Goal: Information Seeking & Learning: Learn about a topic

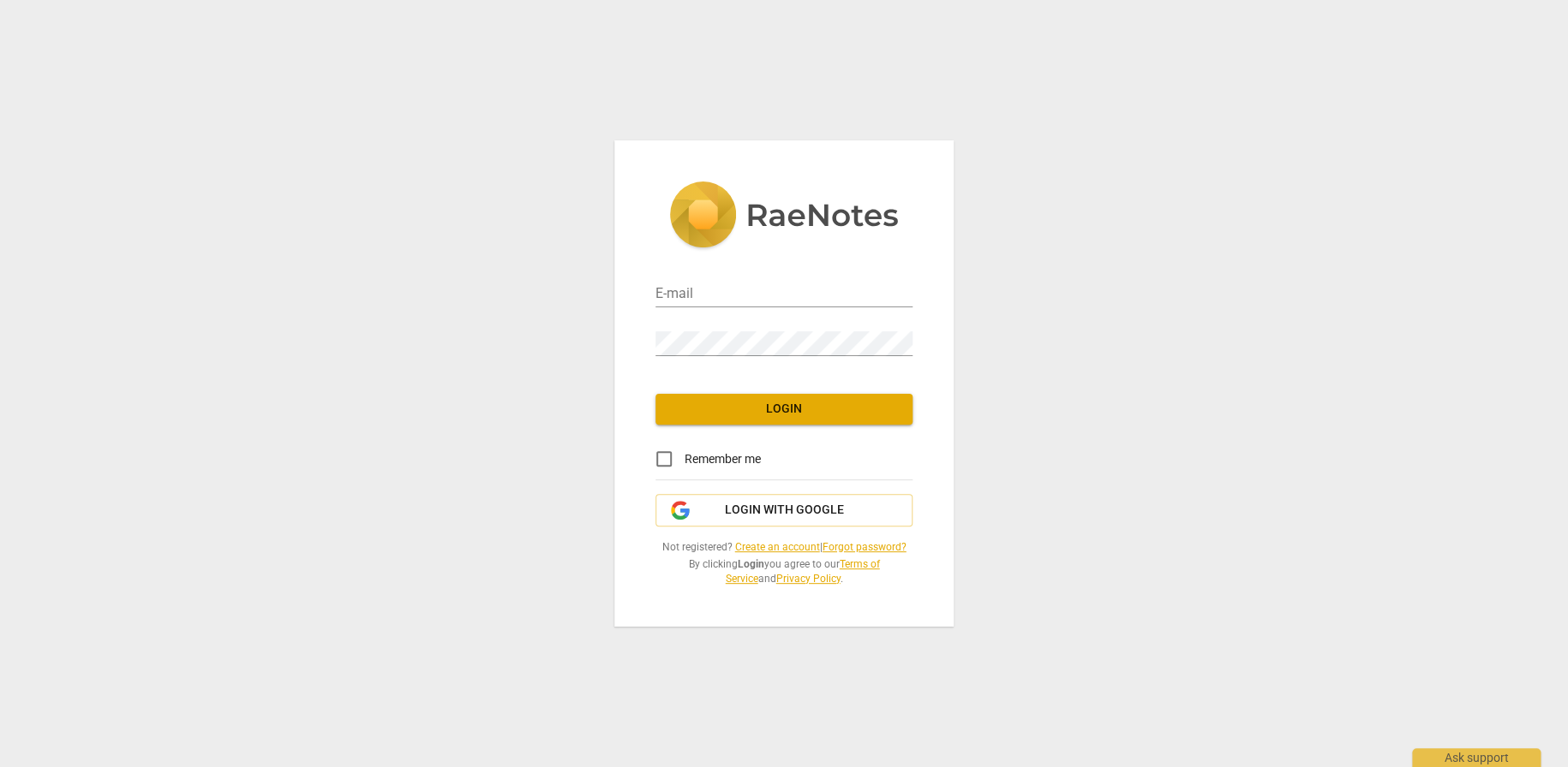
type input "[PERSON_NAME][EMAIL_ADDRESS][DOMAIN_NAME]"
click at [851, 399] on button "Login" at bounding box center [784, 410] width 257 height 31
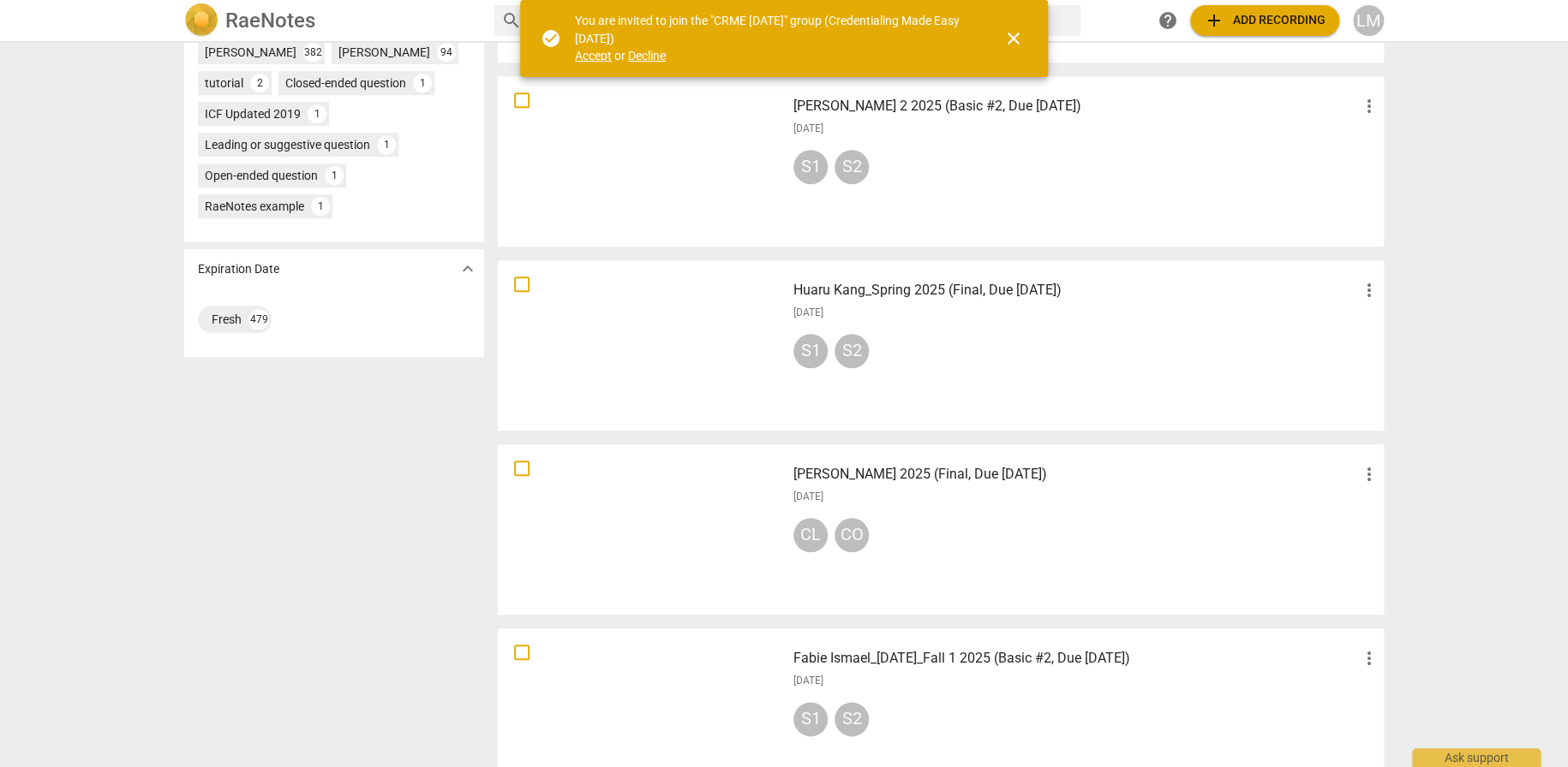
scroll to position [599, 0]
click at [1007, 283] on h3 "Huaru Kang_Spring 2025 (Final, Due [DATE])" at bounding box center [1076, 290] width 566 height 20
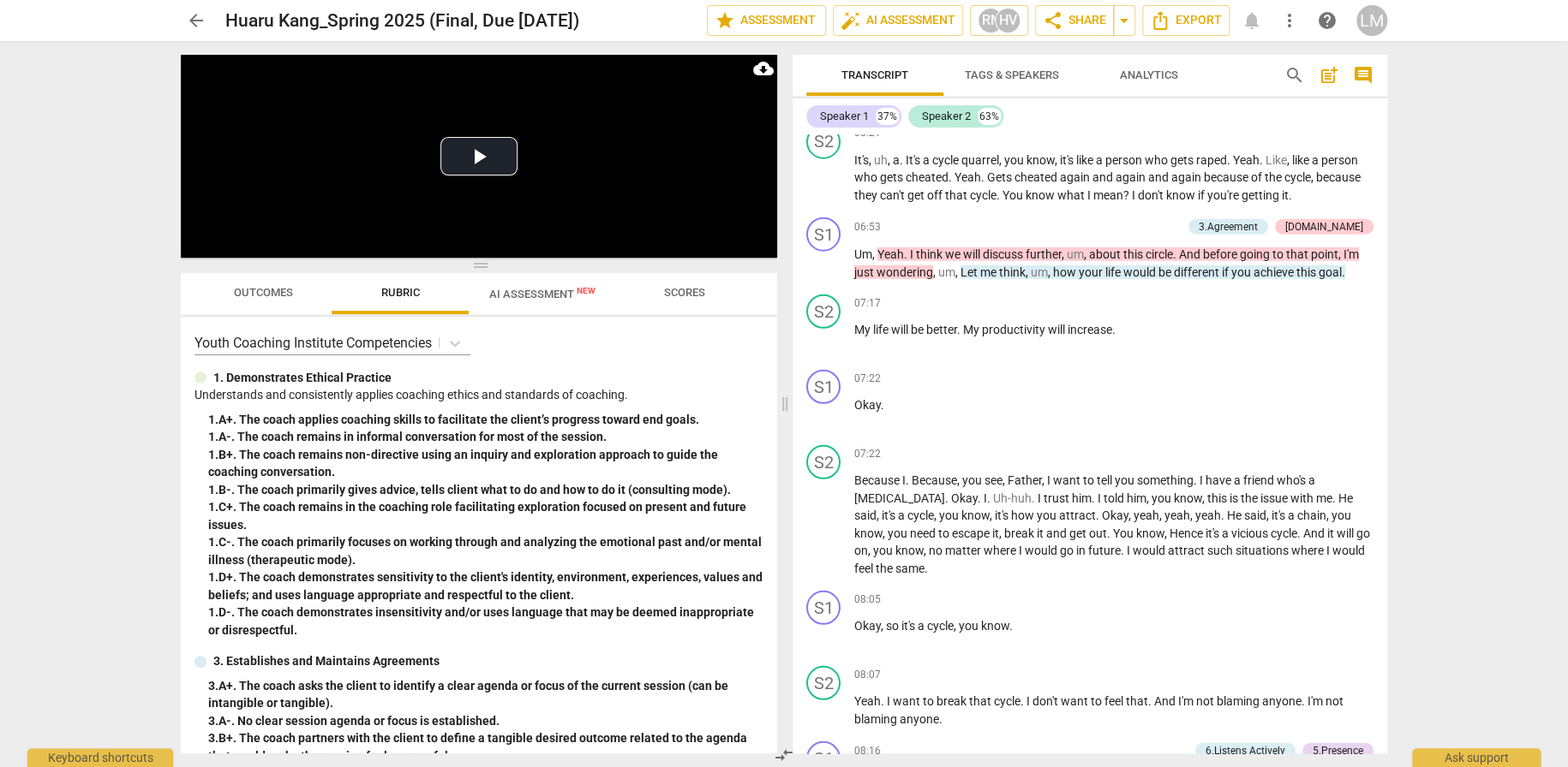
scroll to position [2141, 0]
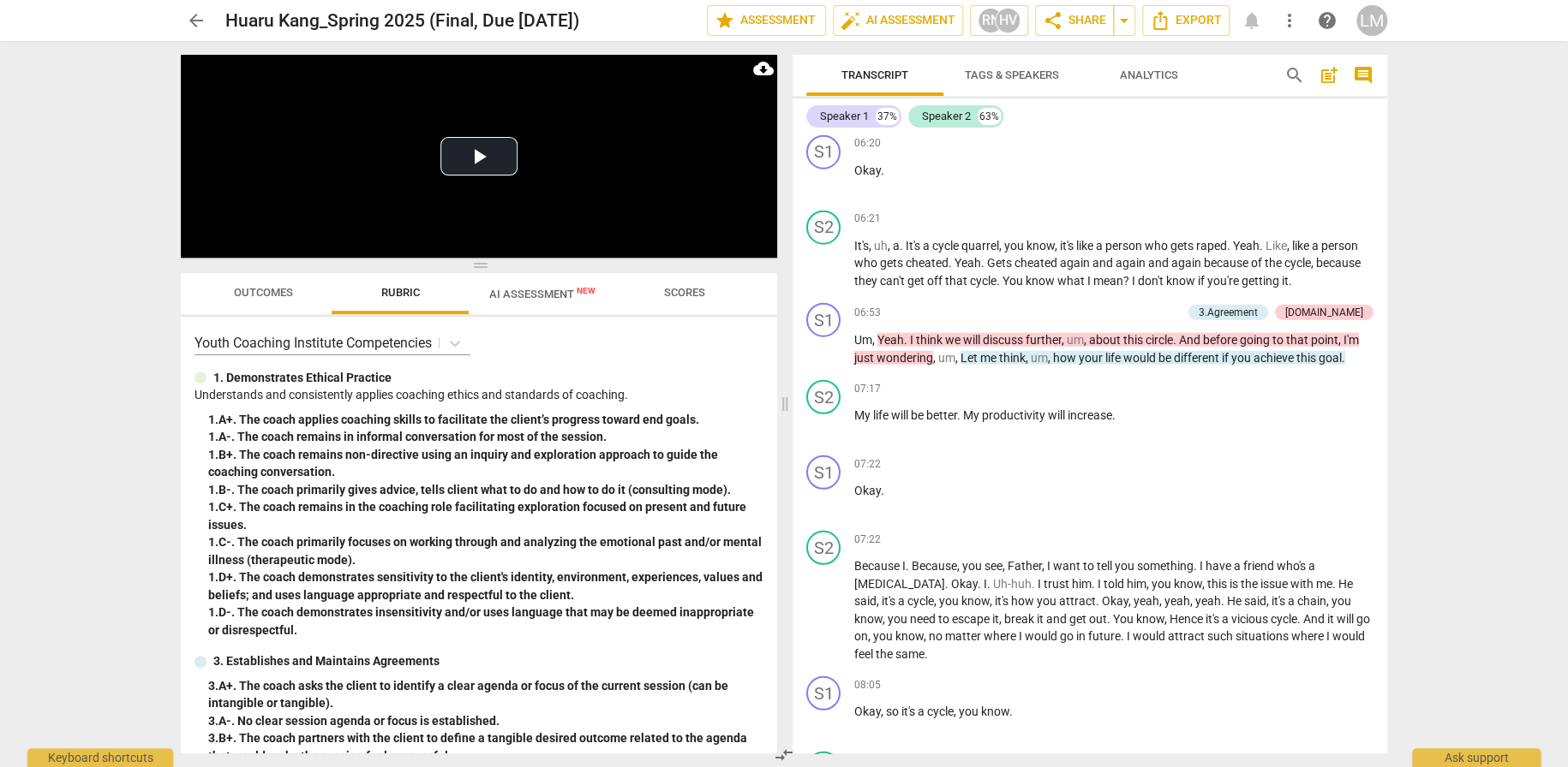
click at [1447, 251] on div "arrow_back [PERSON_NAME] 2025 (Final, Due [DATE]) edit star Assessment auto_fix…" at bounding box center [784, 383] width 1568 height 767
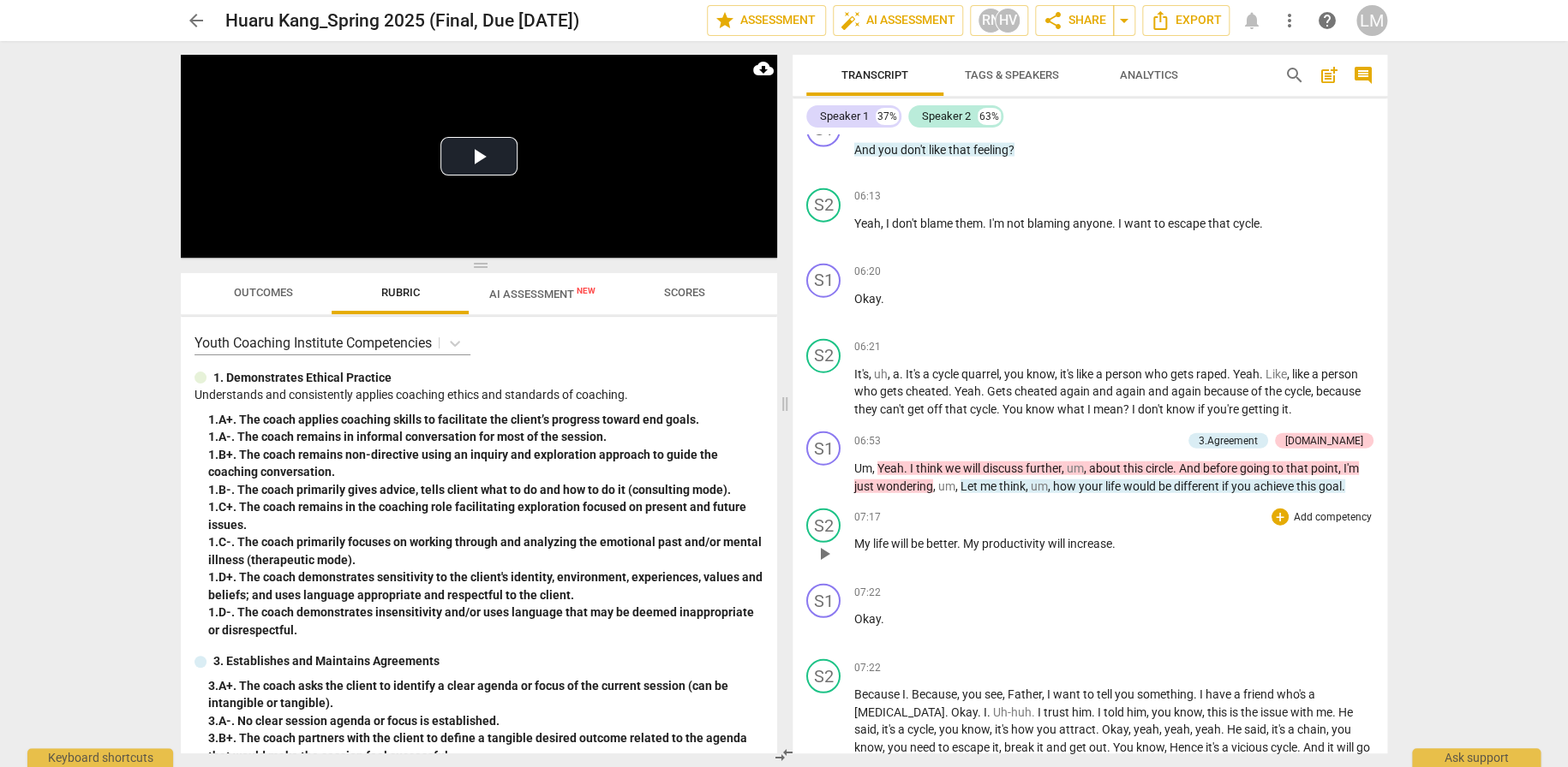
scroll to position [1969, 0]
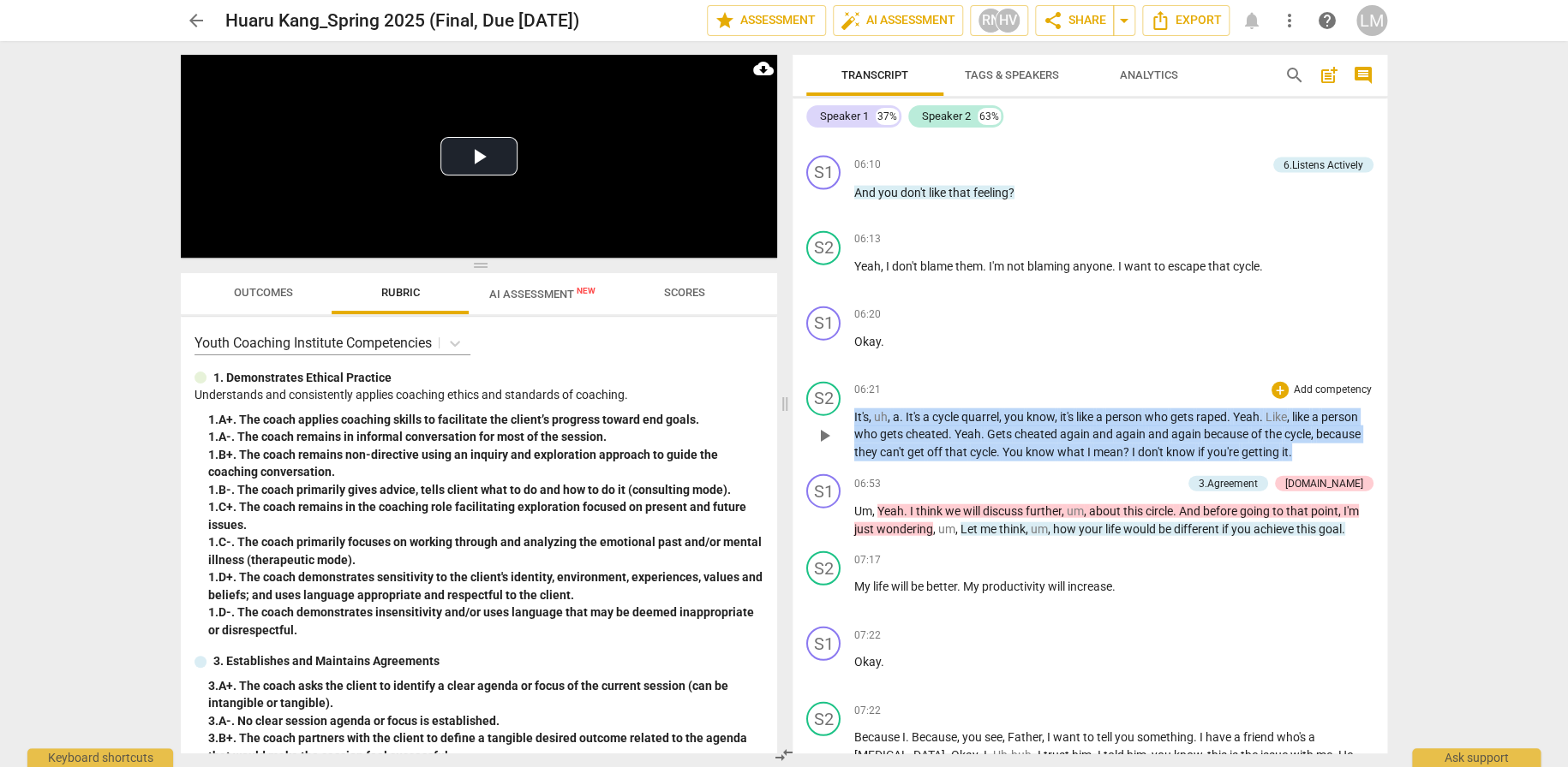
drag, startPoint x: 1302, startPoint y: 432, endPoint x: 846, endPoint y: 391, distance: 457.8
click at [846, 391] on div "S2 play_arrow pause 06:21 + Add competency keyboard_arrow_right It's , uh , a .…" at bounding box center [1089, 422] width 594 height 93
copy p "It's , uh , a . It's a cycle quarrel , you know , it's like a person who gets r…"
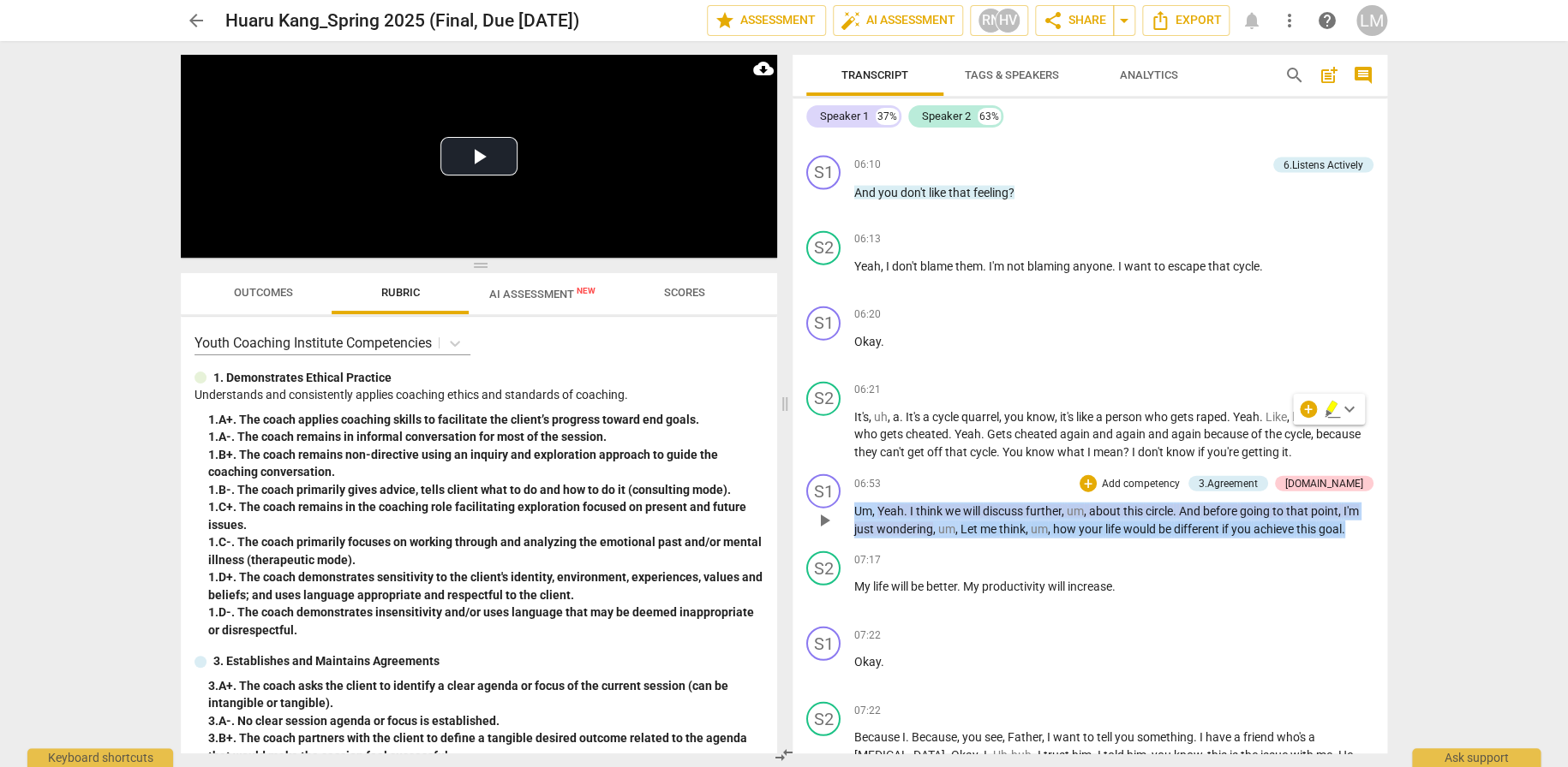
drag, startPoint x: 1355, startPoint y: 510, endPoint x: 851, endPoint y: 459, distance: 506.6
click at [851, 467] on div "S1 play_arrow pause 06:53 + Add competency 3.Agreement [DOMAIN_NAME] keyboard_a…" at bounding box center [1089, 506] width 594 height 77
copy p "Um , Yeah . I think we will discuss further , um , about this circle . And befo…"
click at [1468, 230] on div "arrow_back [PERSON_NAME] 2025 (Final, Due [DATE]) edit star Assessment auto_fix…" at bounding box center [784, 383] width 1568 height 767
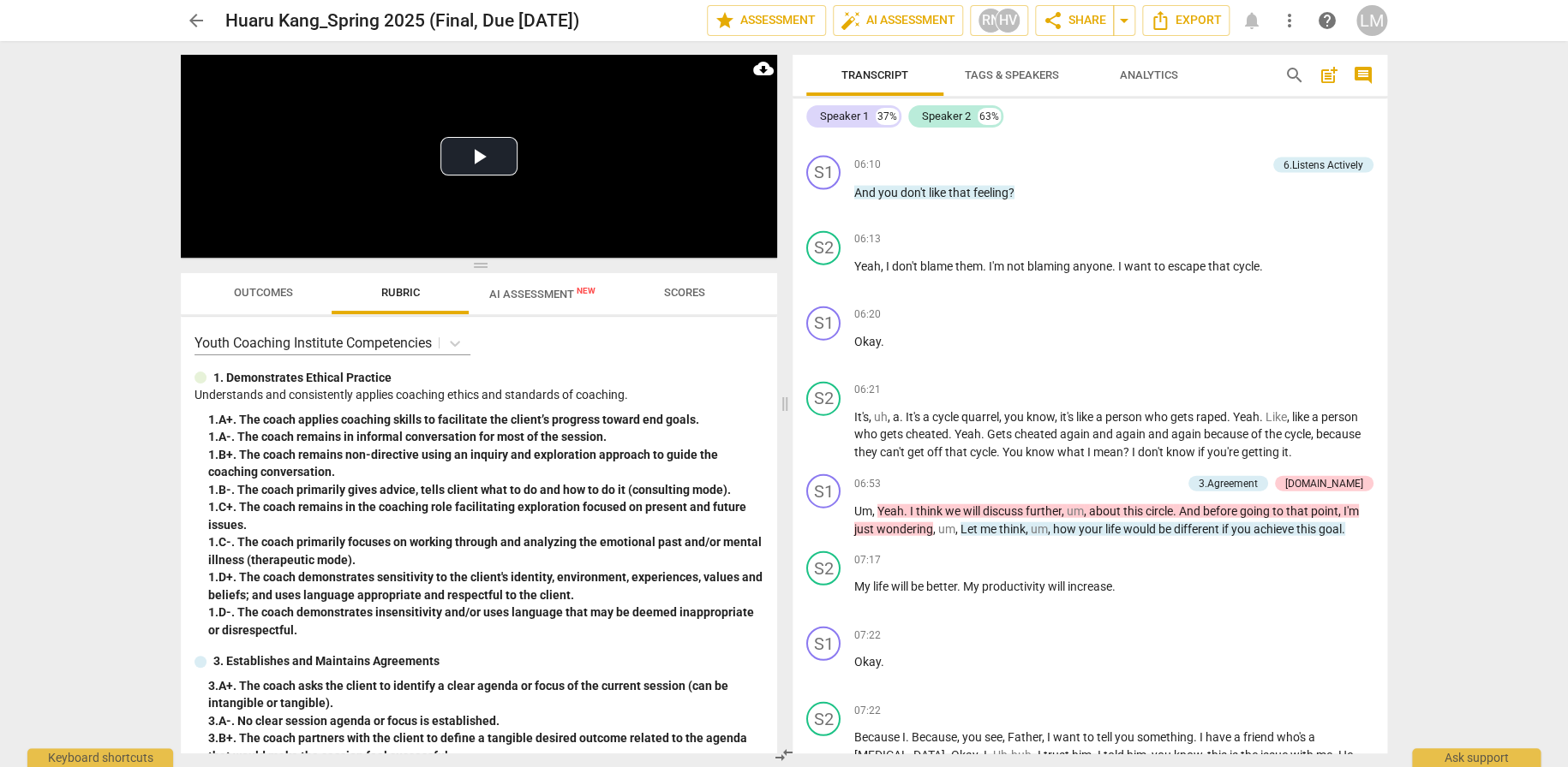
click at [1483, 216] on div "arrow_back [PERSON_NAME] 2025 (Final, Due [DATE]) edit star Assessment auto_fix…" at bounding box center [784, 383] width 1568 height 767
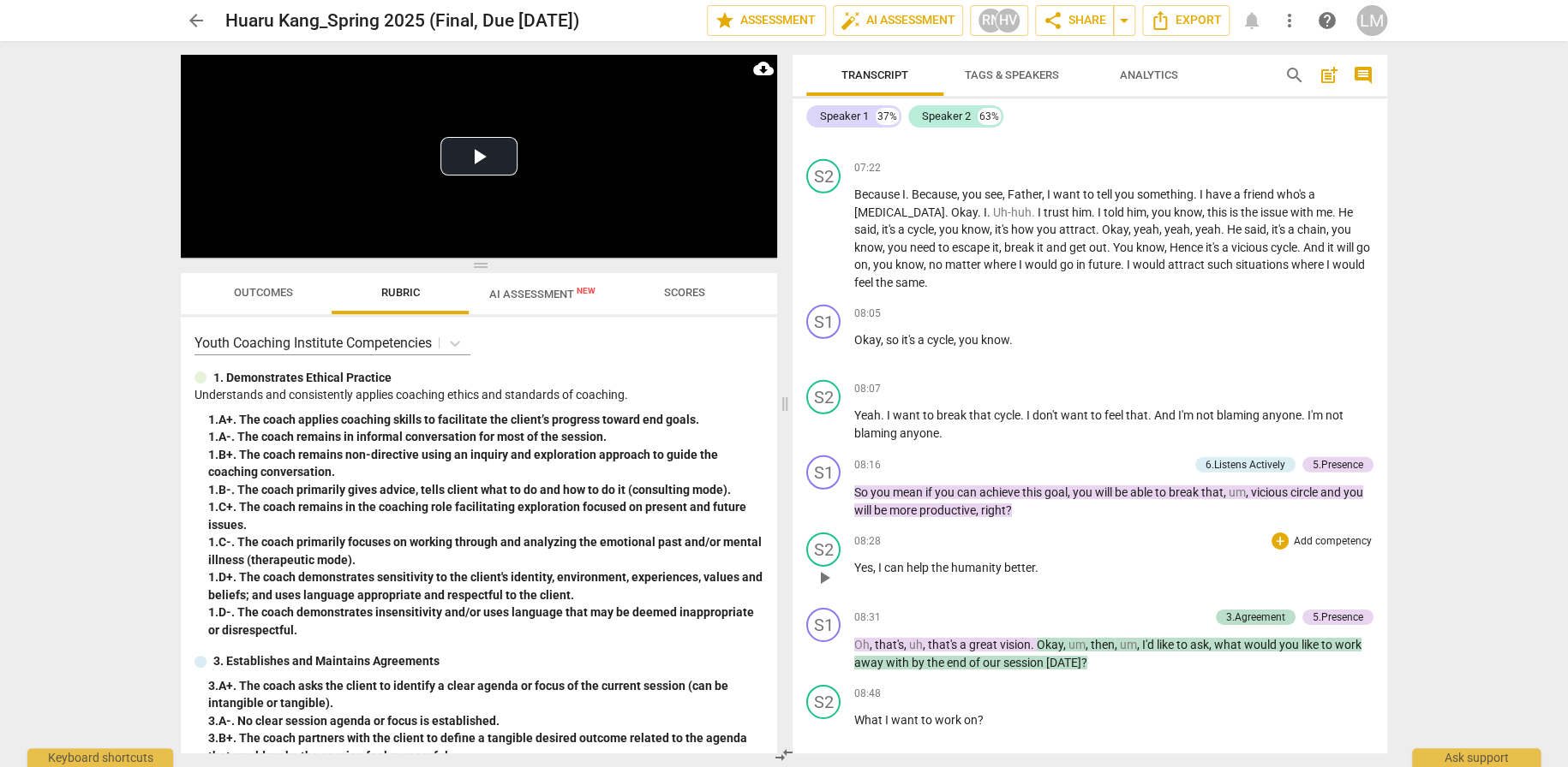
scroll to position [2483, 0]
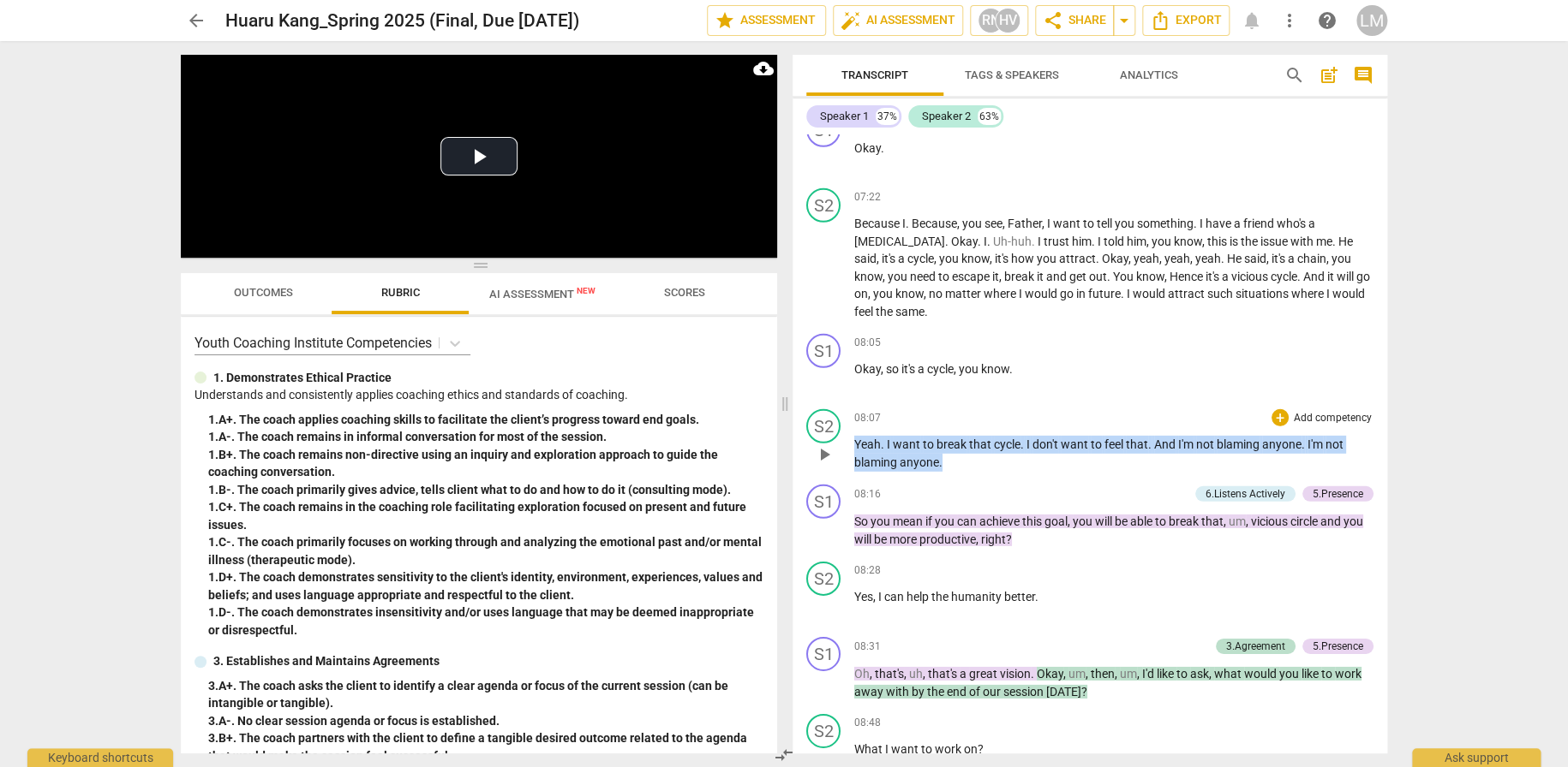
drag, startPoint x: 953, startPoint y: 438, endPoint x: 855, endPoint y: 419, distance: 99.8
click at [855, 436] on p "Yeah . I want to break that cycle . I don't want to feel that . And I'm not bla…" at bounding box center [1114, 454] width 519 height 35
copy p "Yeah . I want to break that cycle . I don't want to feel that . And I'm not bla…"
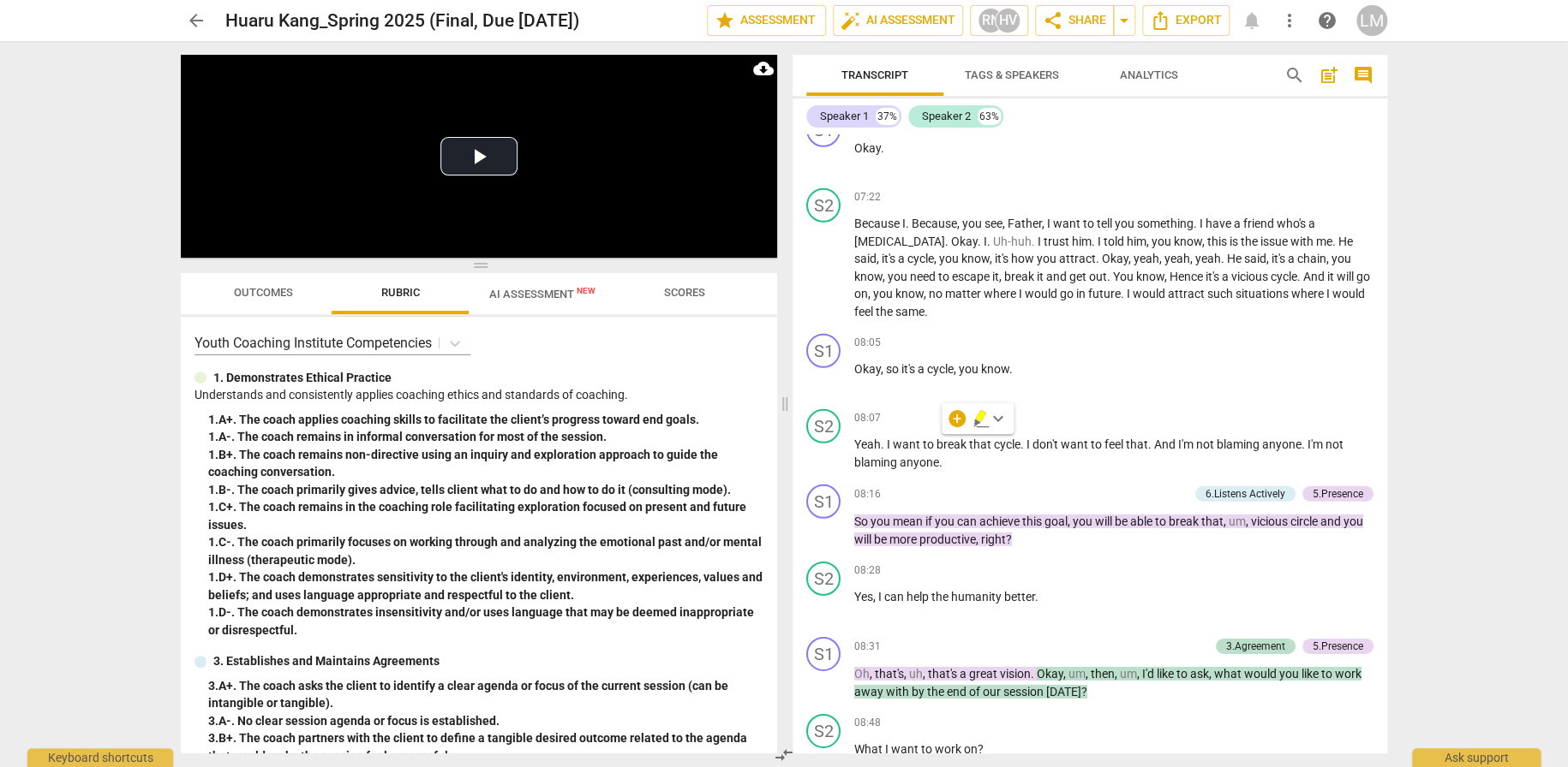
click at [1507, 294] on div "arrow_back [PERSON_NAME] 2025 (Final, Due [DATE]) edit star Assessment auto_fix…" at bounding box center [784, 383] width 1568 height 767
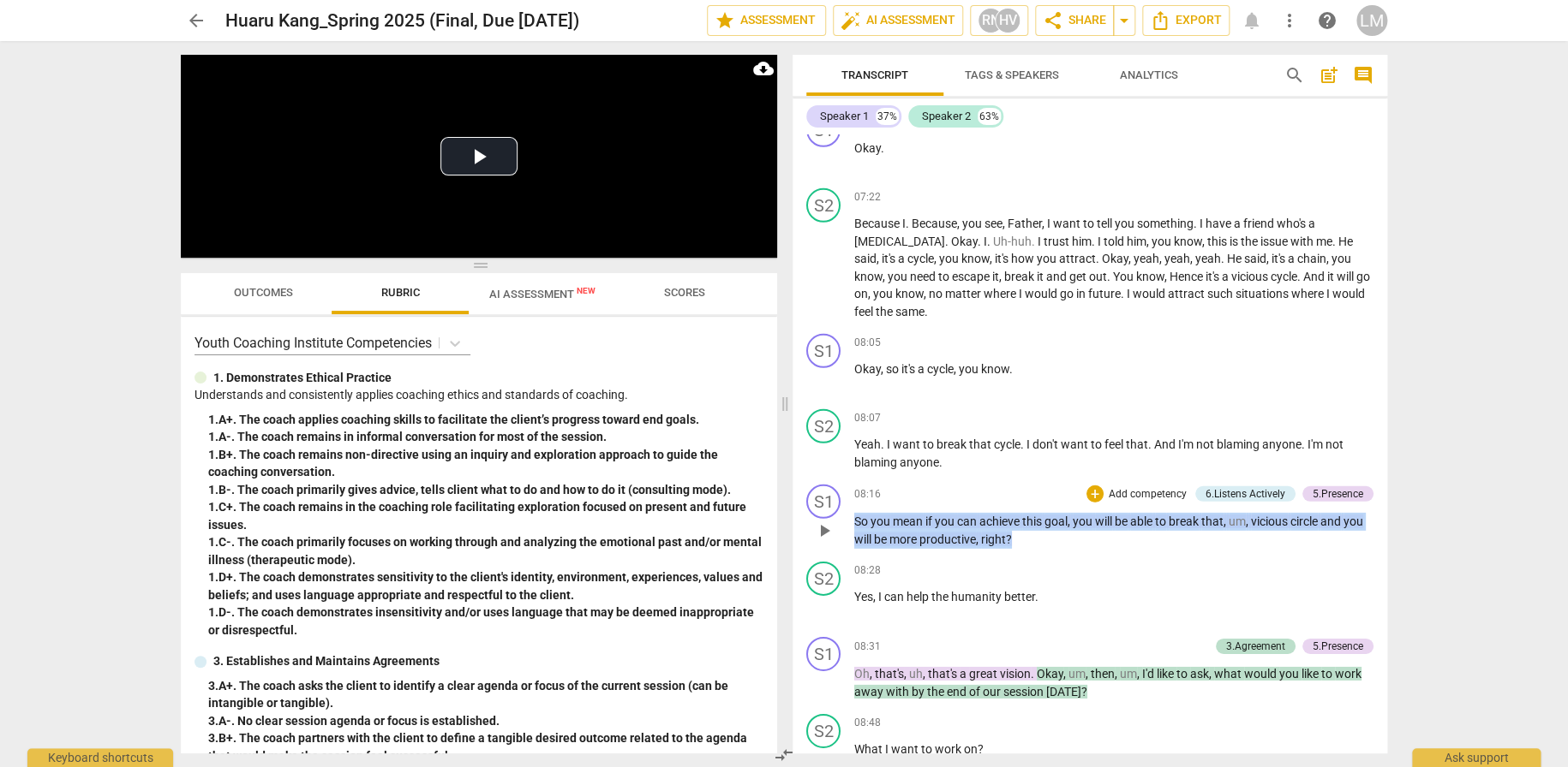
drag, startPoint x: 1050, startPoint y: 520, endPoint x: 843, endPoint y: 489, distance: 209.3
click at [843, 489] on div "S1 play_arrow pause 08:16 + Add competency 6.Listens Actively 5.Presence keyboa…" at bounding box center [1089, 516] width 594 height 77
copy p "So you mean if you can achieve this goal , you will be able to break that , um …"
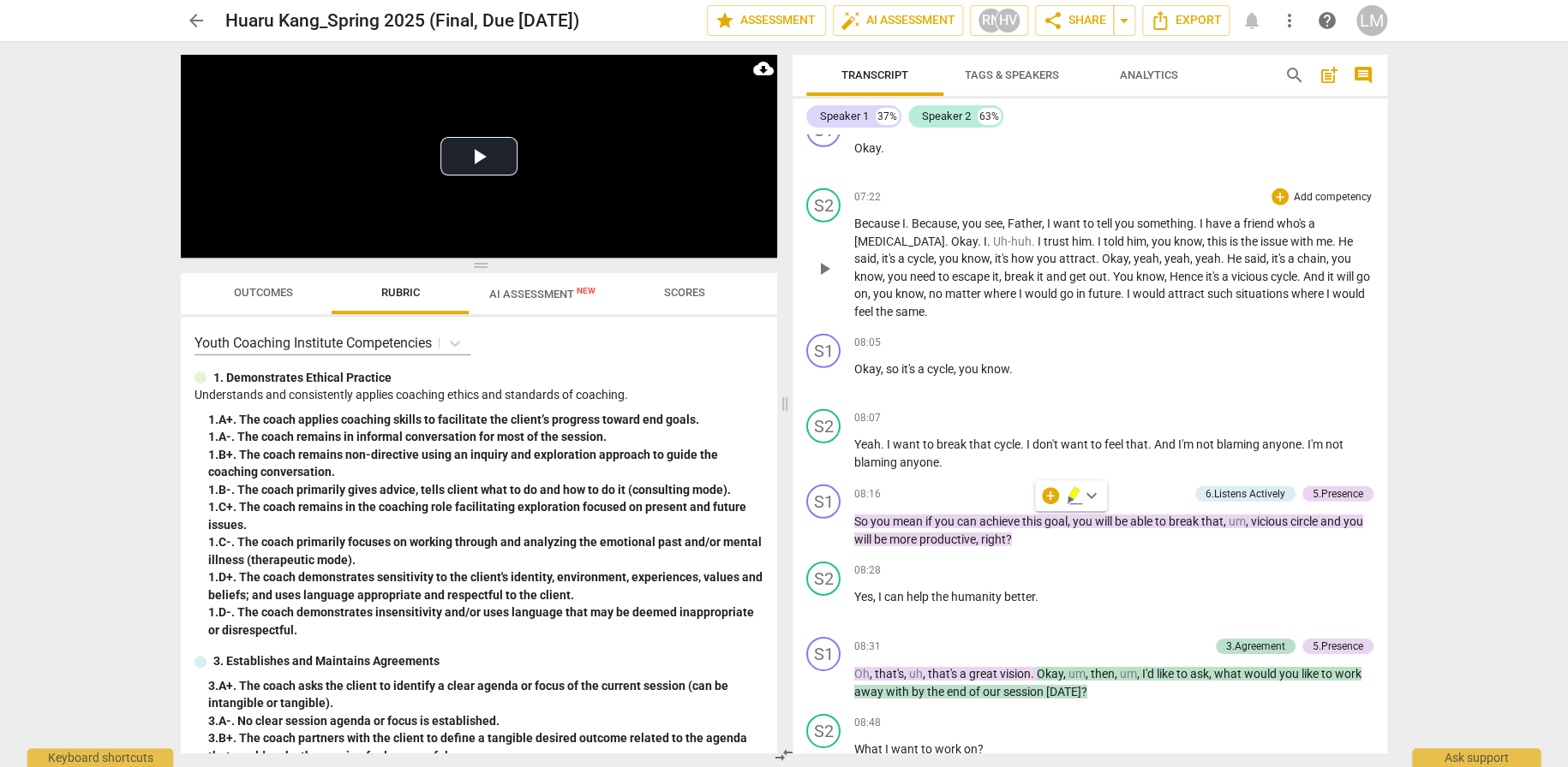
drag, startPoint x: 1450, startPoint y: 256, endPoint x: 1291, endPoint y: 242, distance: 159.6
click at [1450, 254] on div "arrow_back [PERSON_NAME] 2025 (Final, Due [DATE]) edit star Assessment auto_fix…" at bounding box center [784, 383] width 1568 height 767
click at [1482, 381] on div "arrow_back [PERSON_NAME] 2025 (Final, Due [DATE]) edit star Assessment auto_fix…" at bounding box center [784, 383] width 1568 height 767
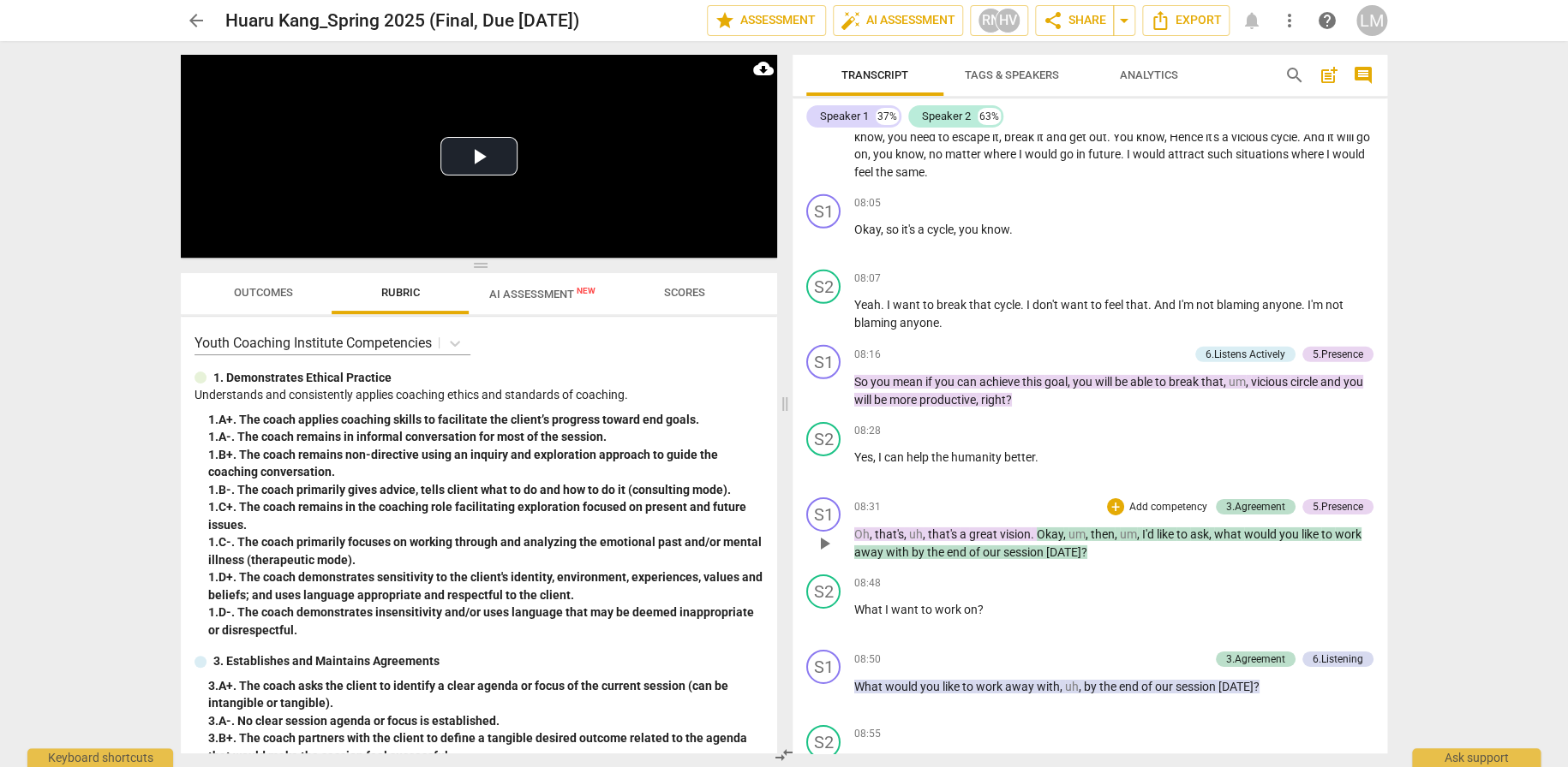
scroll to position [2654, 0]
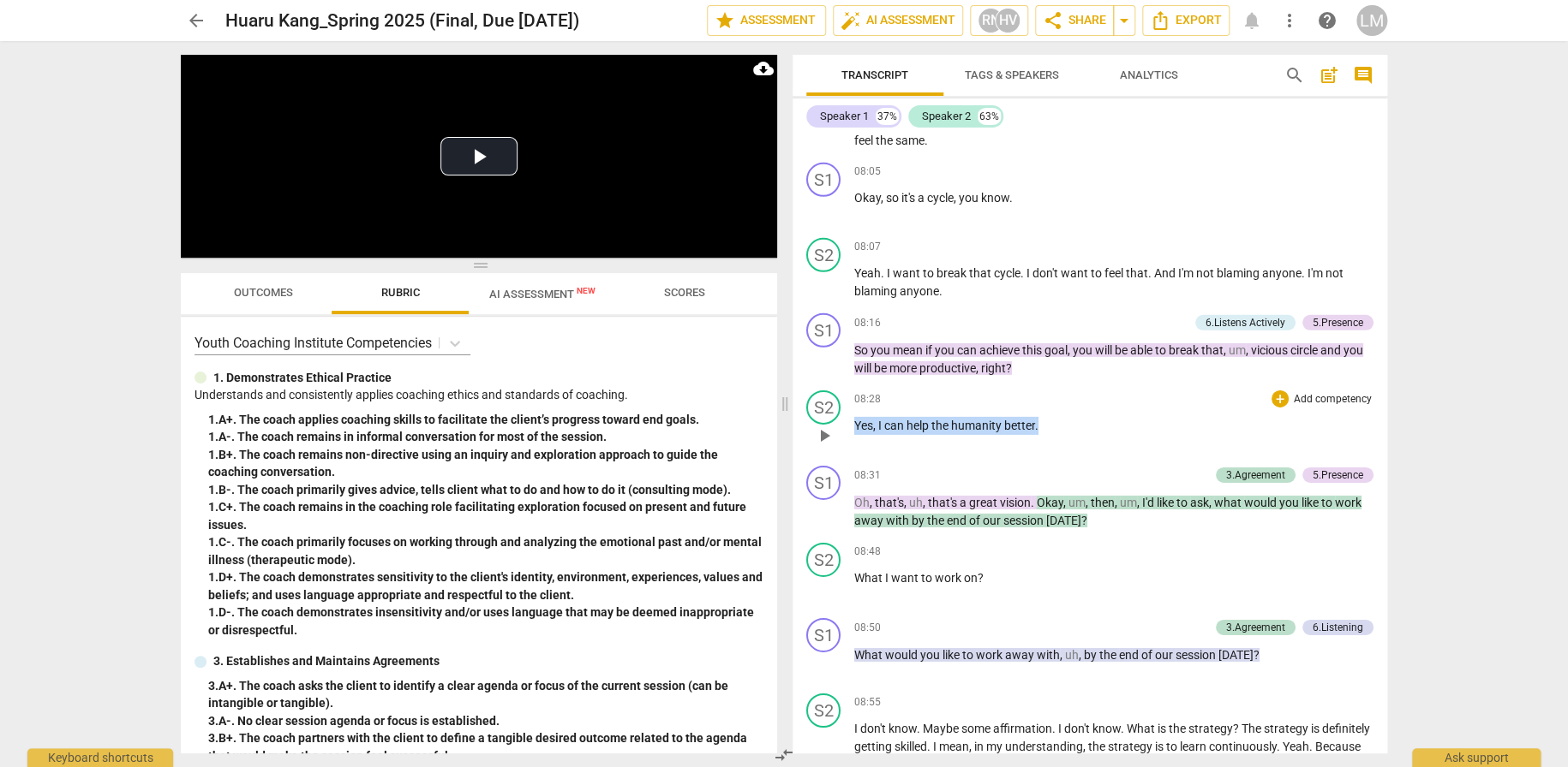
drag, startPoint x: 1043, startPoint y: 404, endPoint x: 856, endPoint y: 397, distance: 187.1
click at [856, 417] on p "Yes , I can help the humanity better ." at bounding box center [1114, 426] width 519 height 18
copy p "Yes , I can help the humanity better ."
click at [1461, 218] on div "arrow_back [PERSON_NAME] 2025 (Final, Due [DATE]) edit star Assessment auto_fix…" at bounding box center [784, 383] width 1568 height 767
click at [1471, 491] on div "arrow_back [PERSON_NAME] 2025 (Final, Due [DATE]) edit star Assessment auto_fix…" at bounding box center [784, 383] width 1568 height 767
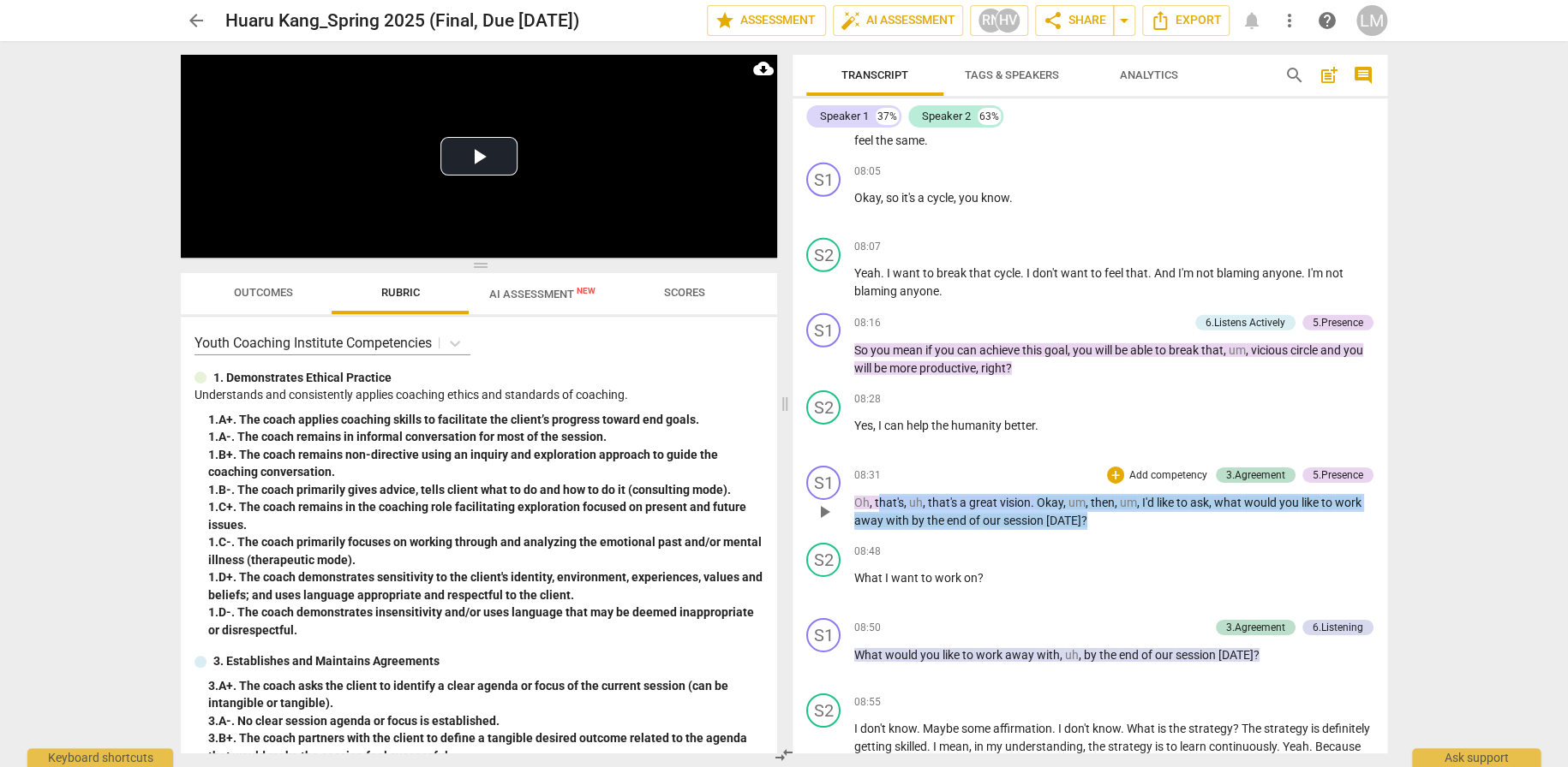
drag, startPoint x: 1103, startPoint y: 499, endPoint x: 880, endPoint y: 476, distance: 224.2
click at [880, 494] on p "Oh , that's , uh , that's a great vision . Okay , um , then , um , I'd like to …" at bounding box center [1114, 511] width 519 height 35
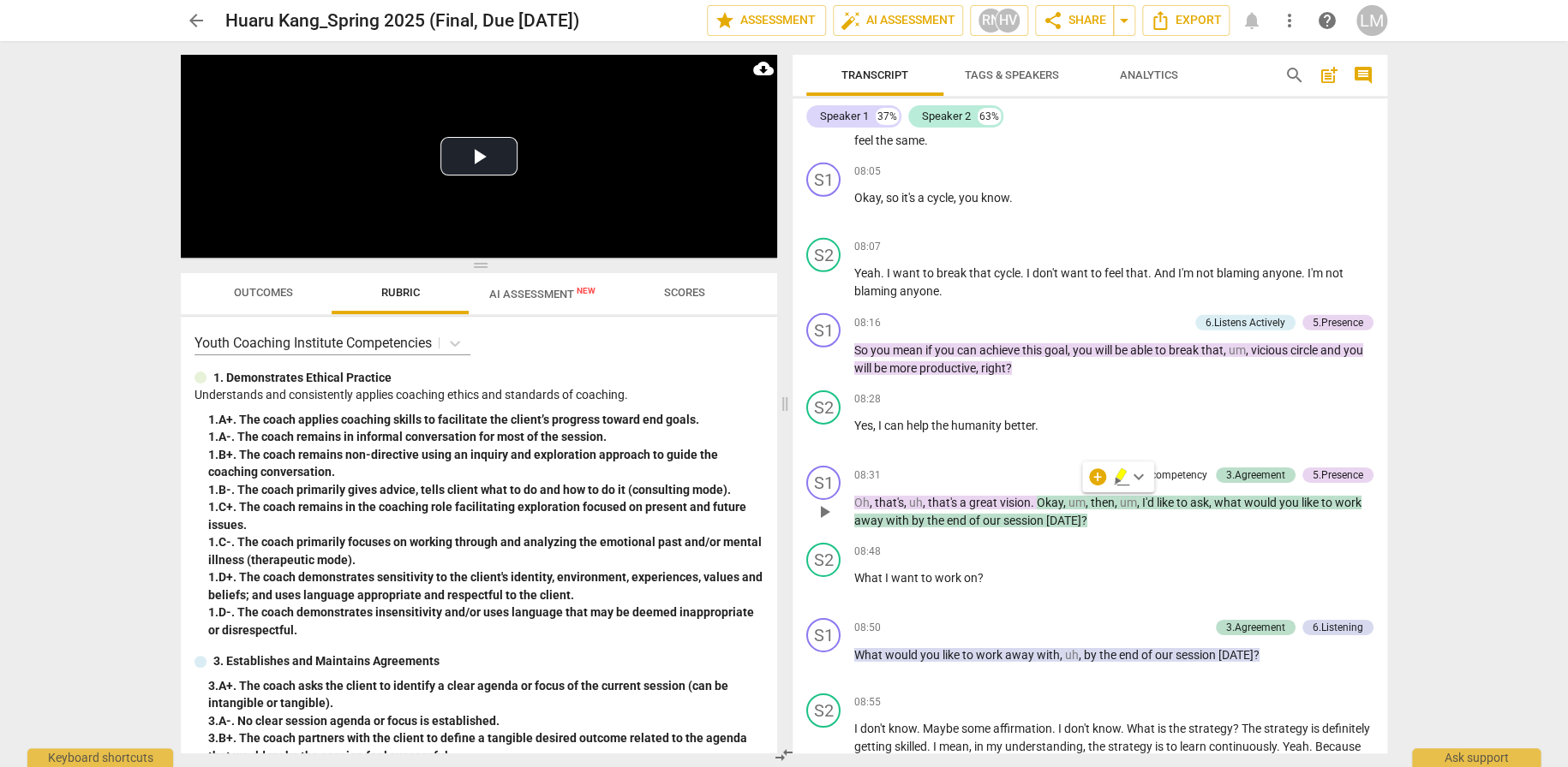
click at [845, 500] on div "play_arrow pause" at bounding box center [833, 512] width 44 height 24
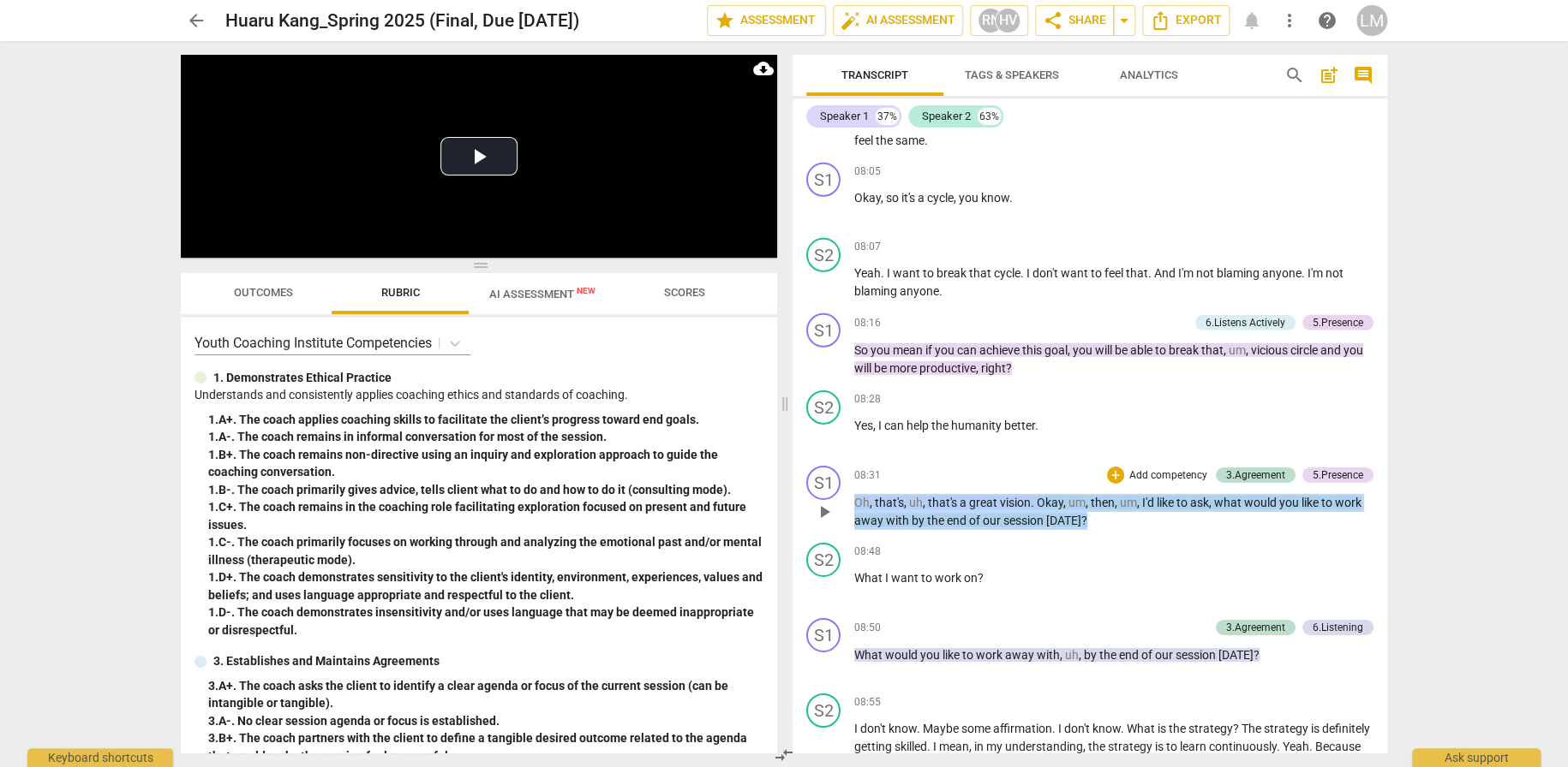
drag, startPoint x: 1097, startPoint y: 495, endPoint x: 853, endPoint y: 474, distance: 244.9
click at [853, 474] on div "S1 play_arrow pause 08:31 + Add competency 3.Agreement 5.Presence keyboard_arro…" at bounding box center [1089, 498] width 594 height 77
copy p "Oh , that's , uh , that's a great vision . Okay , um , then , um , I'd like to …"
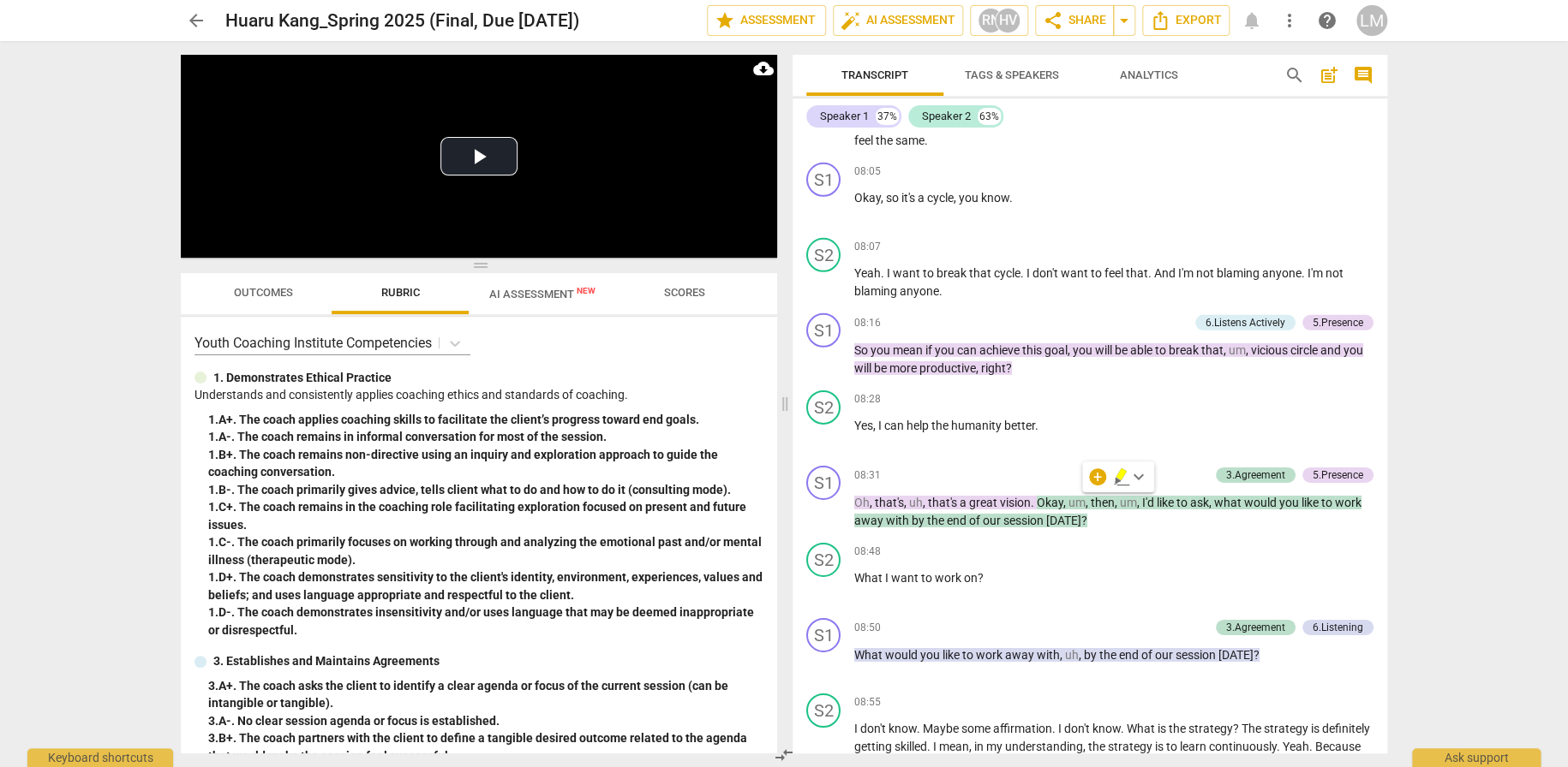
click at [1441, 369] on div "arrow_back [PERSON_NAME] 2025 (Final, Due [DATE]) edit star Assessment auto_fix…" at bounding box center [784, 383] width 1568 height 767
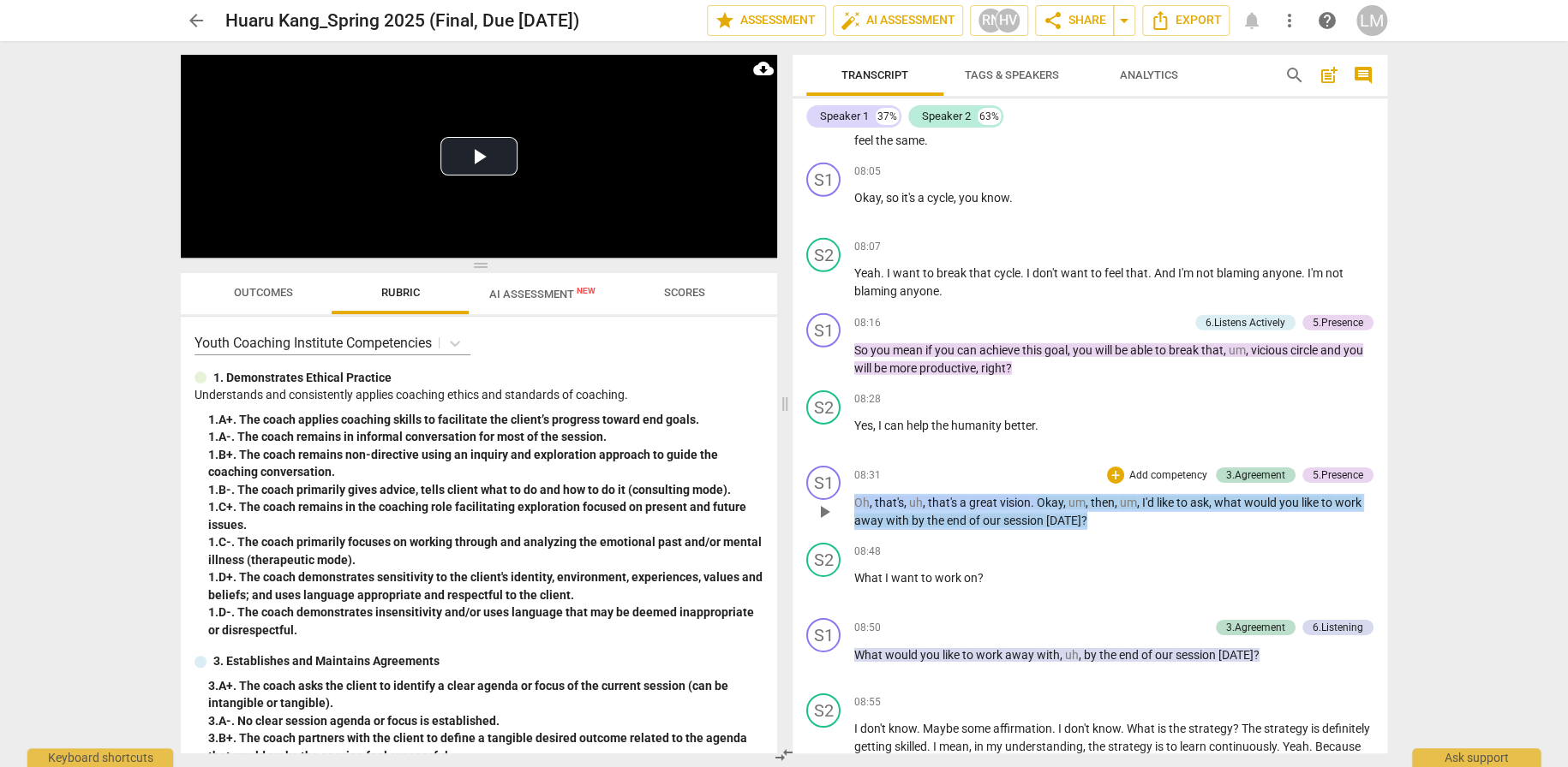
drag, startPoint x: 1105, startPoint y: 505, endPoint x: 854, endPoint y: 471, distance: 253.3
click at [855, 471] on div "08:31 + Add competency 3.Agreement 5.Presence keyboard_arrow_right Oh , that's …" at bounding box center [1114, 497] width 519 height 63
copy p "Oh , that's , uh , that's a great vision . Okay , um , then , um , I'd like to …"
